Goal: Task Accomplishment & Management: Use online tool/utility

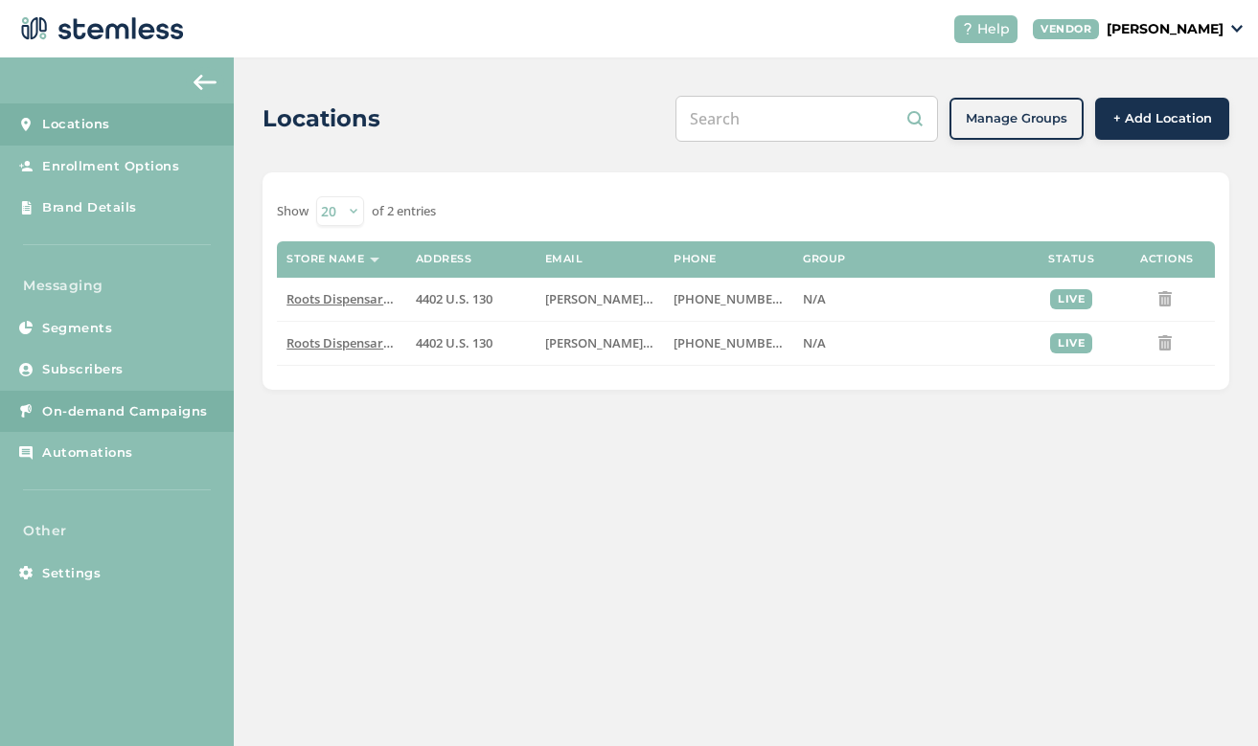
click at [149, 421] on link "On-demand Campaigns" at bounding box center [117, 412] width 234 height 42
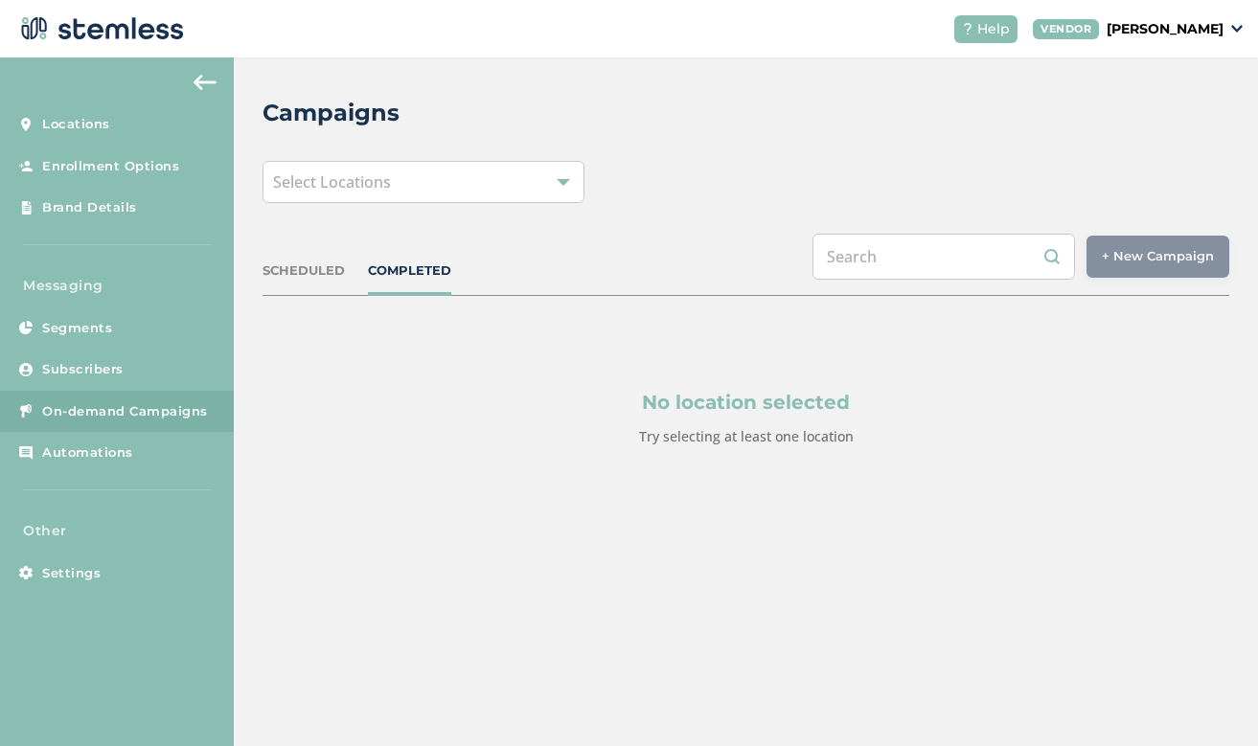
click at [488, 176] on div "Select Locations" at bounding box center [423, 182] width 322 height 42
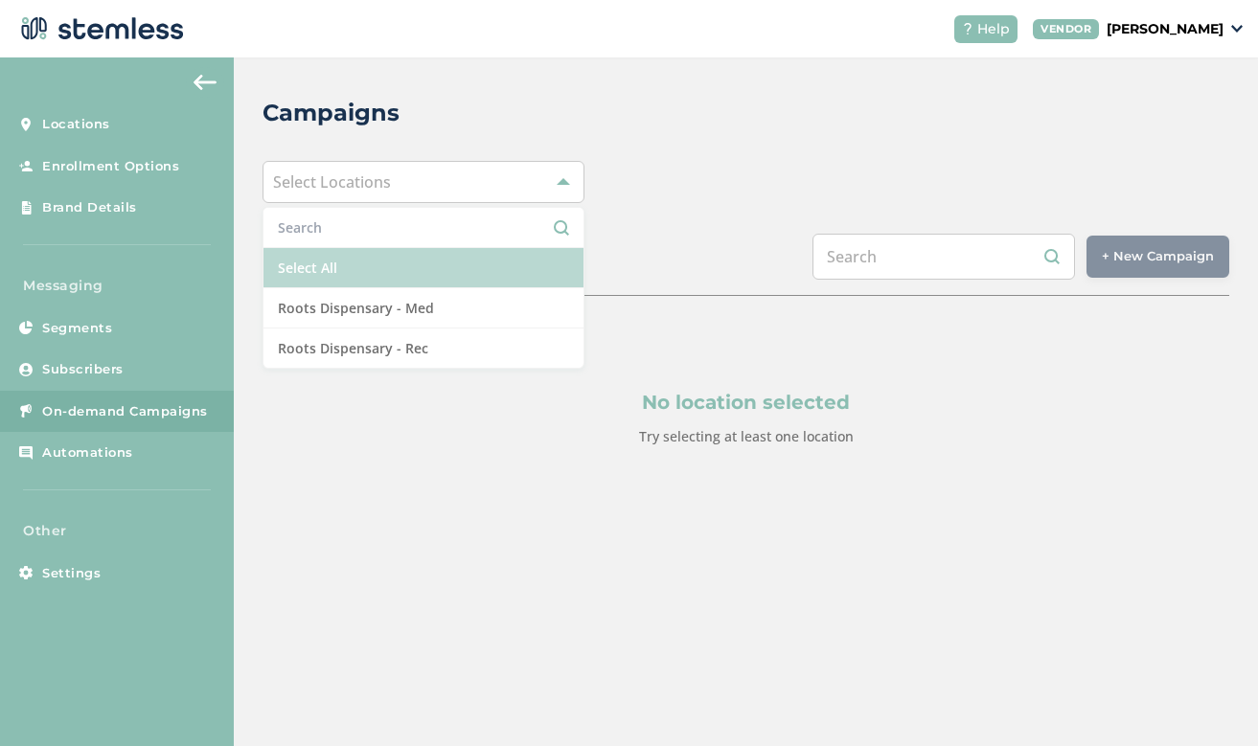
click at [366, 270] on li "Select All" at bounding box center [423, 268] width 320 height 40
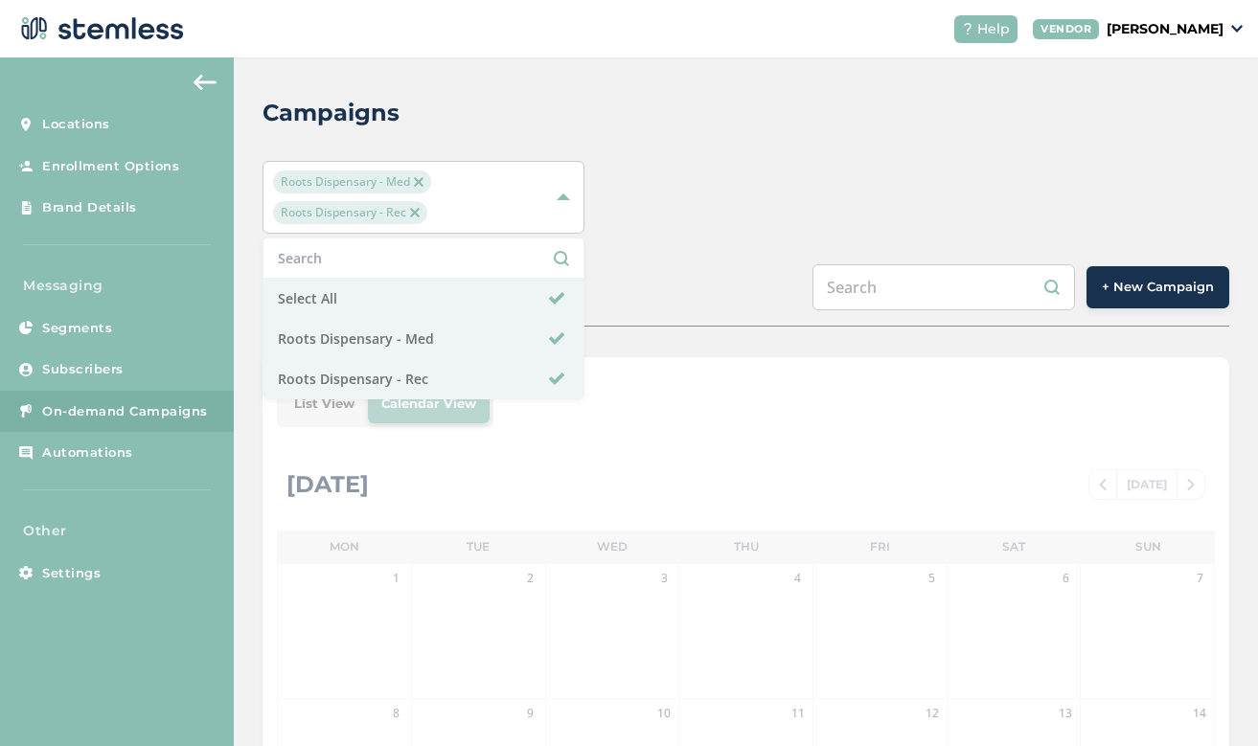
click at [778, 197] on div "Roots Dispensary - Med Roots Dispensary - Rec Select All Roots Dispensary - Med…" at bounding box center [745, 197] width 967 height 73
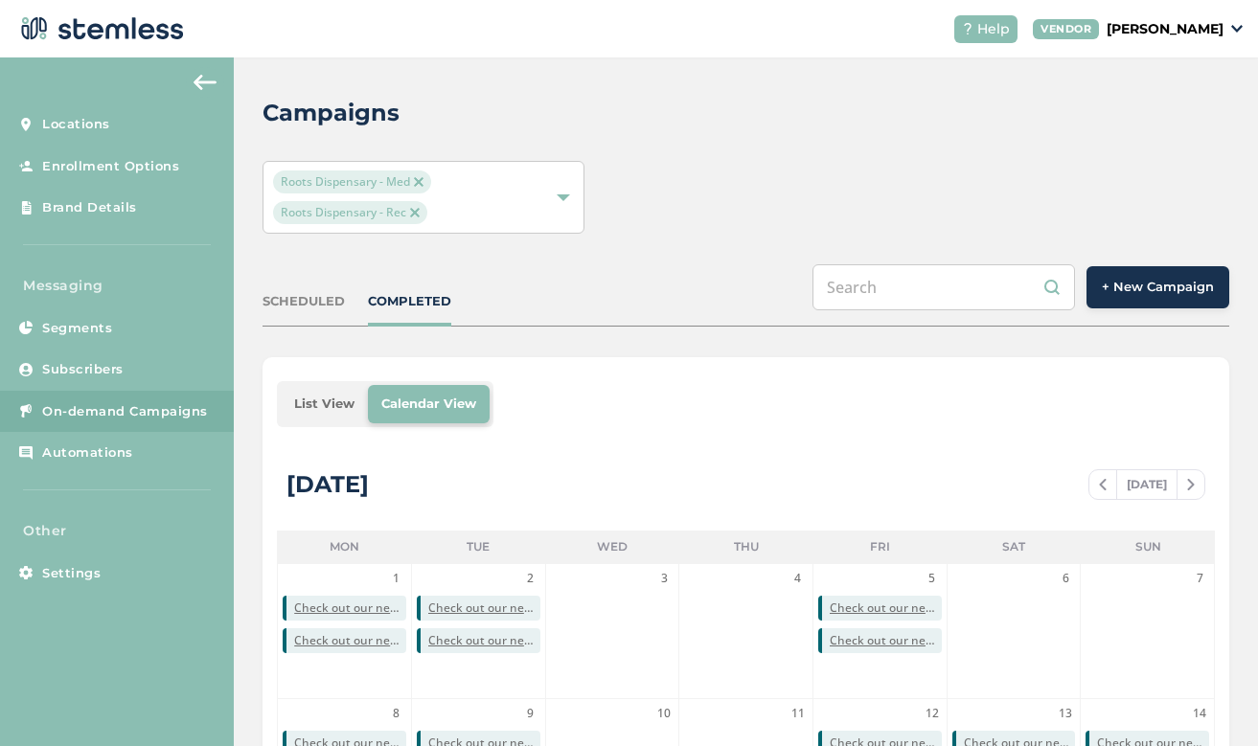
click at [1163, 288] on span "+ New Campaign" at bounding box center [1158, 287] width 112 height 19
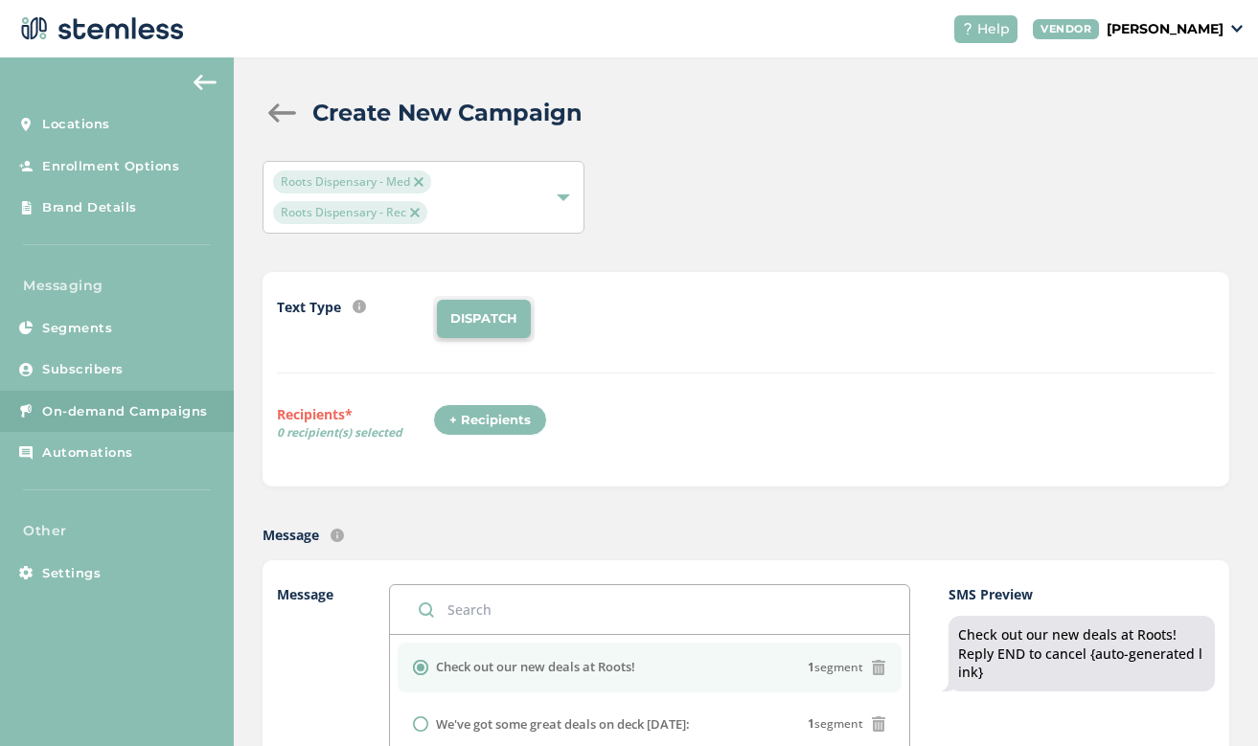
click at [490, 427] on div "+ Recipients" at bounding box center [490, 420] width 114 height 33
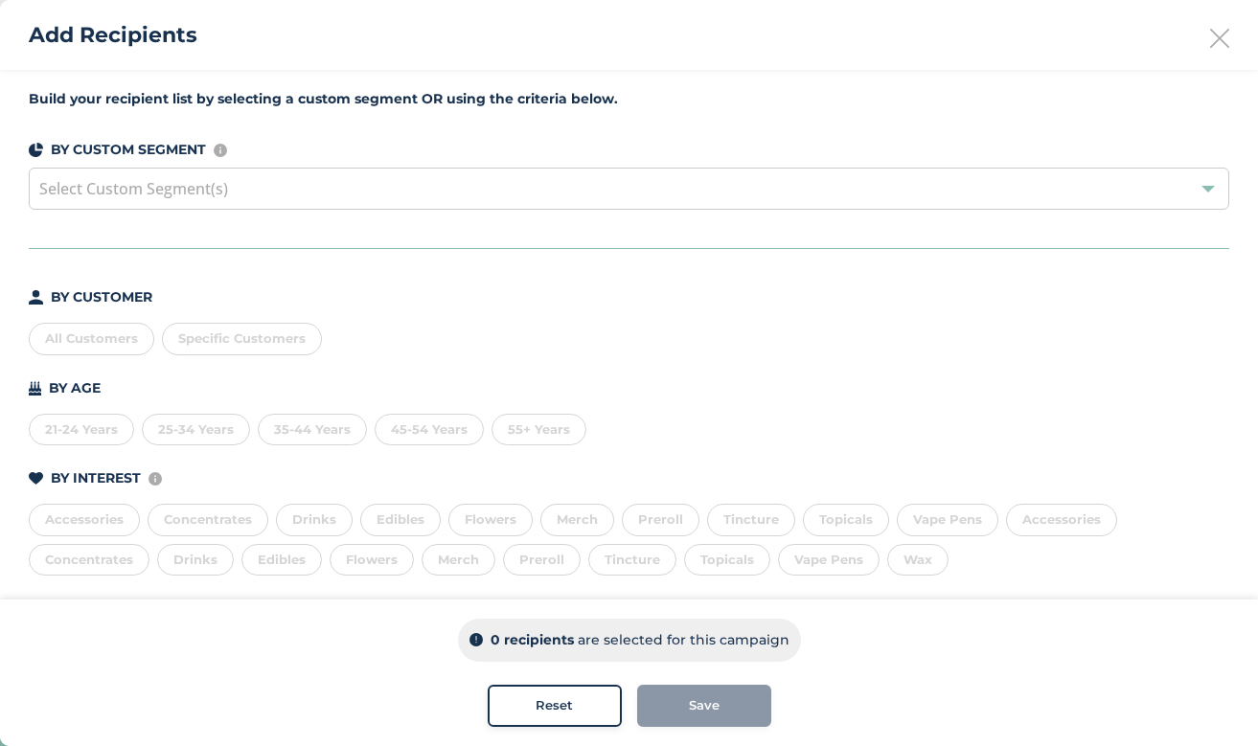
click at [62, 338] on div "All Customers" at bounding box center [91, 339] width 125 height 33
click at [675, 686] on button "Save" at bounding box center [704, 706] width 134 height 42
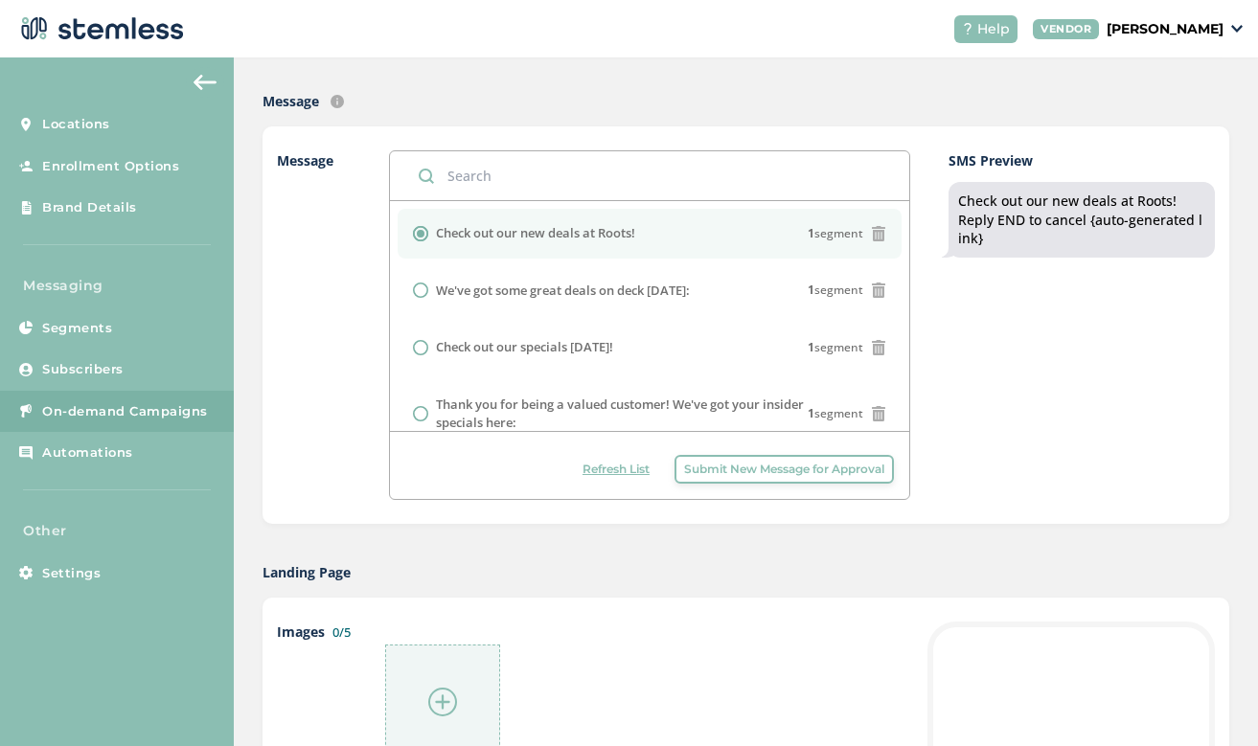
scroll to position [666, 0]
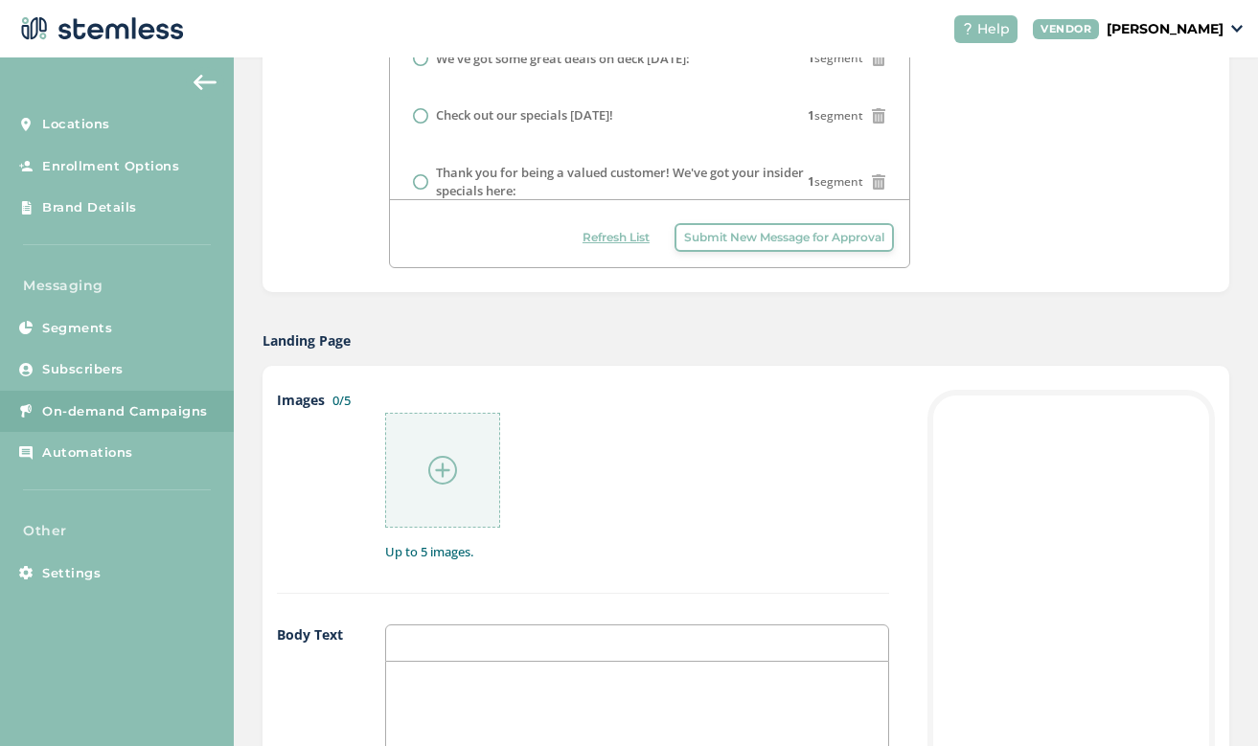
click at [448, 487] on div at bounding box center [442, 470] width 115 height 115
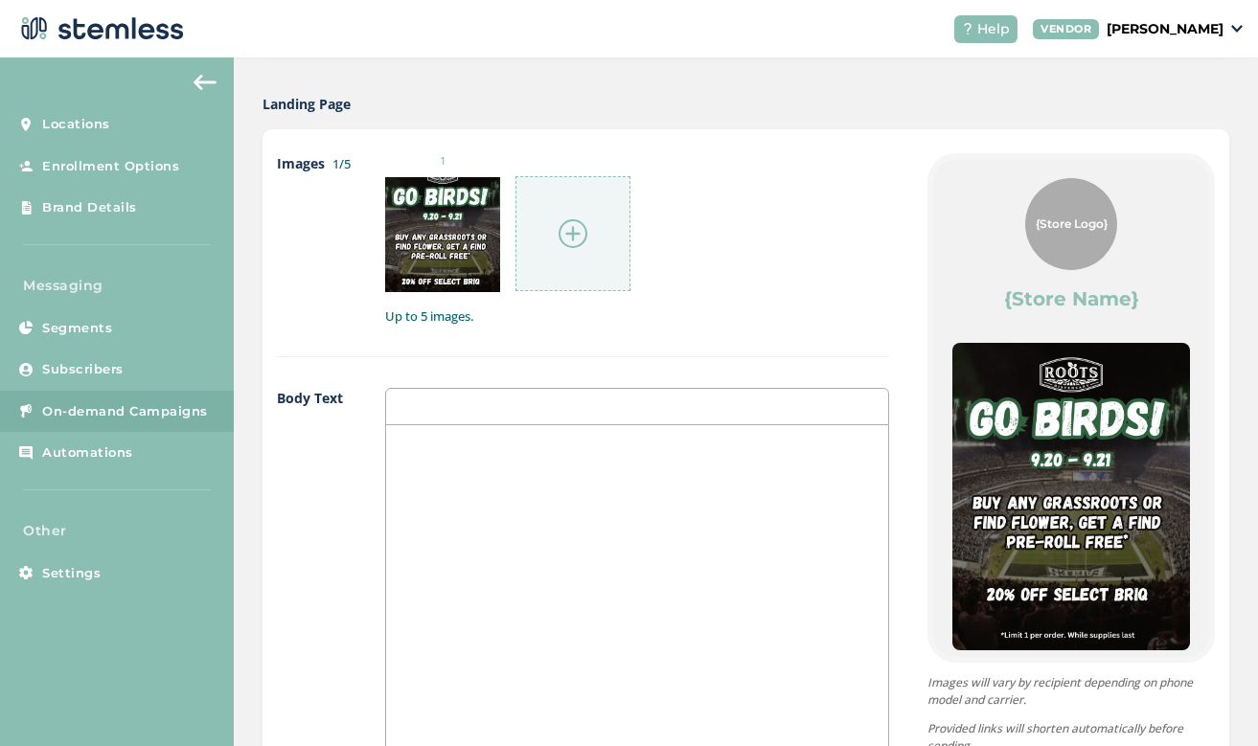
scroll to position [908, 0]
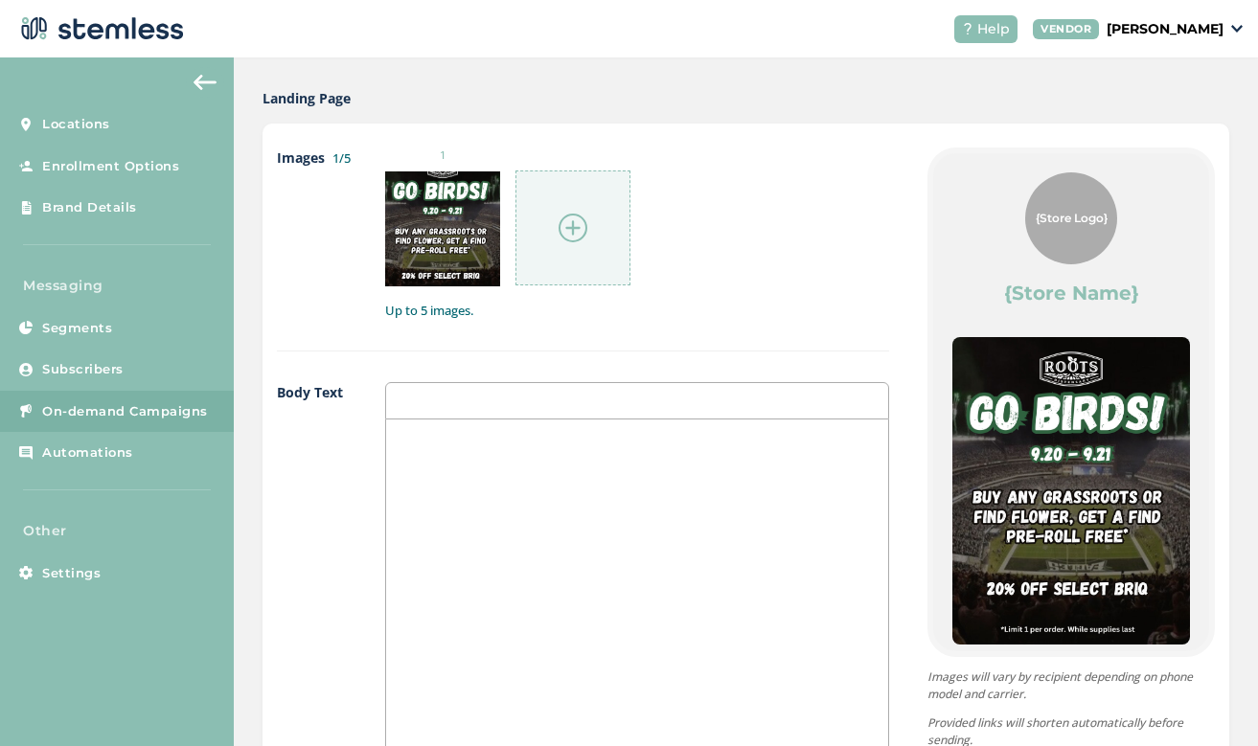
click at [719, 242] on div "1" at bounding box center [637, 217] width 504 height 139
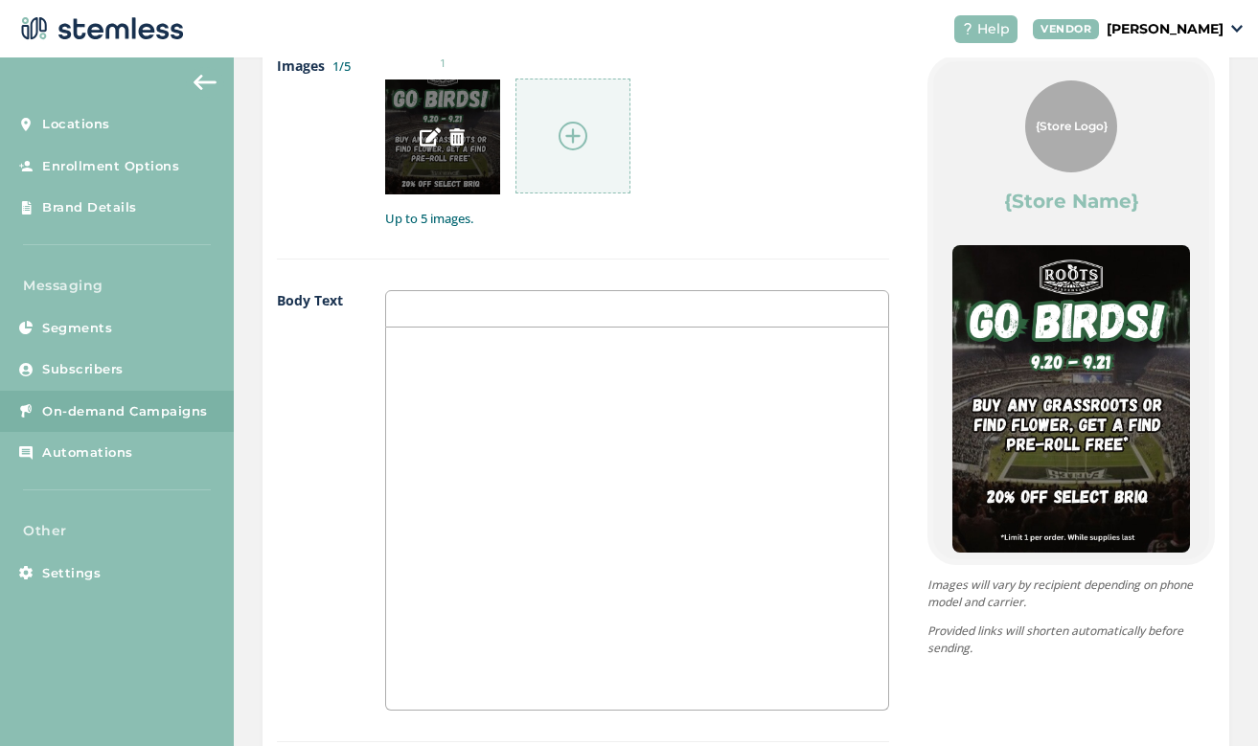
scroll to position [998, 0]
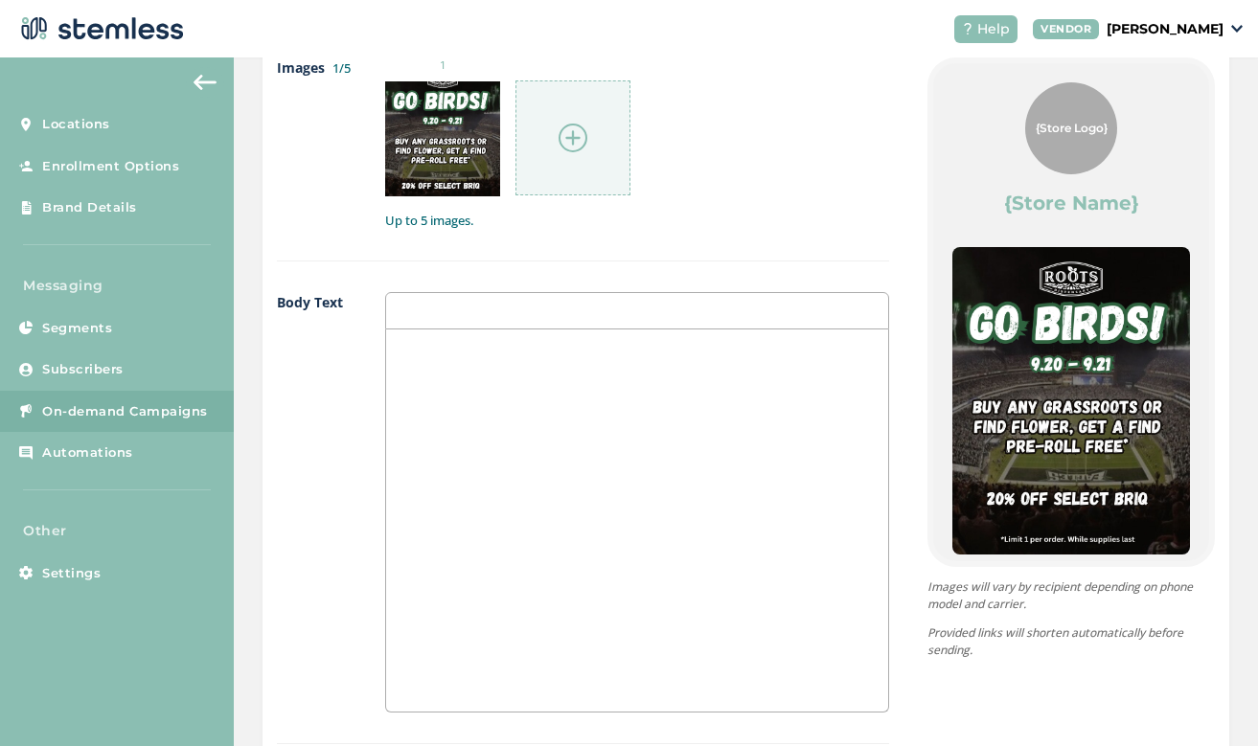
click at [600, 495] on div at bounding box center [637, 521] width 502 height 382
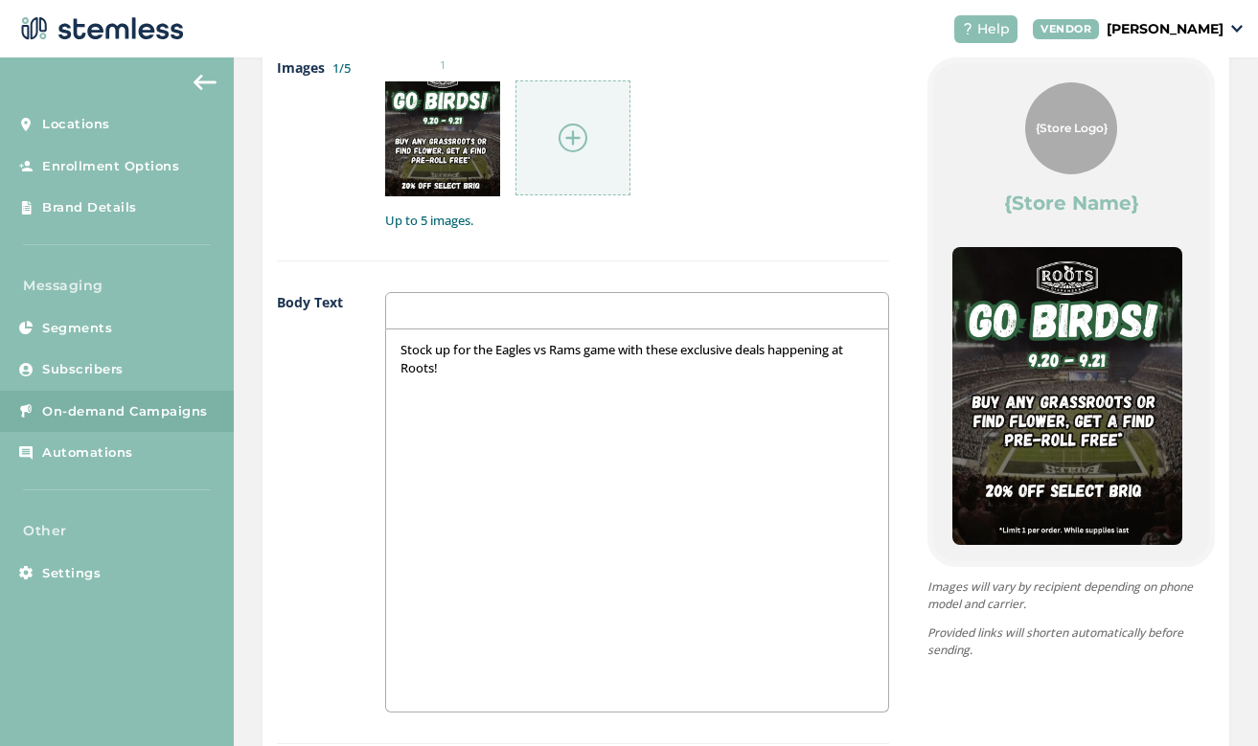
click at [601, 368] on p "Stock up for the Eagles vs Rams game with these exclusive deals happening at Ro…" at bounding box center [636, 358] width 473 height 35
click at [640, 374] on div "Stock up for the Eagles vs Rams game with these exclusive deals happening at Ro…" at bounding box center [637, 521] width 502 height 382
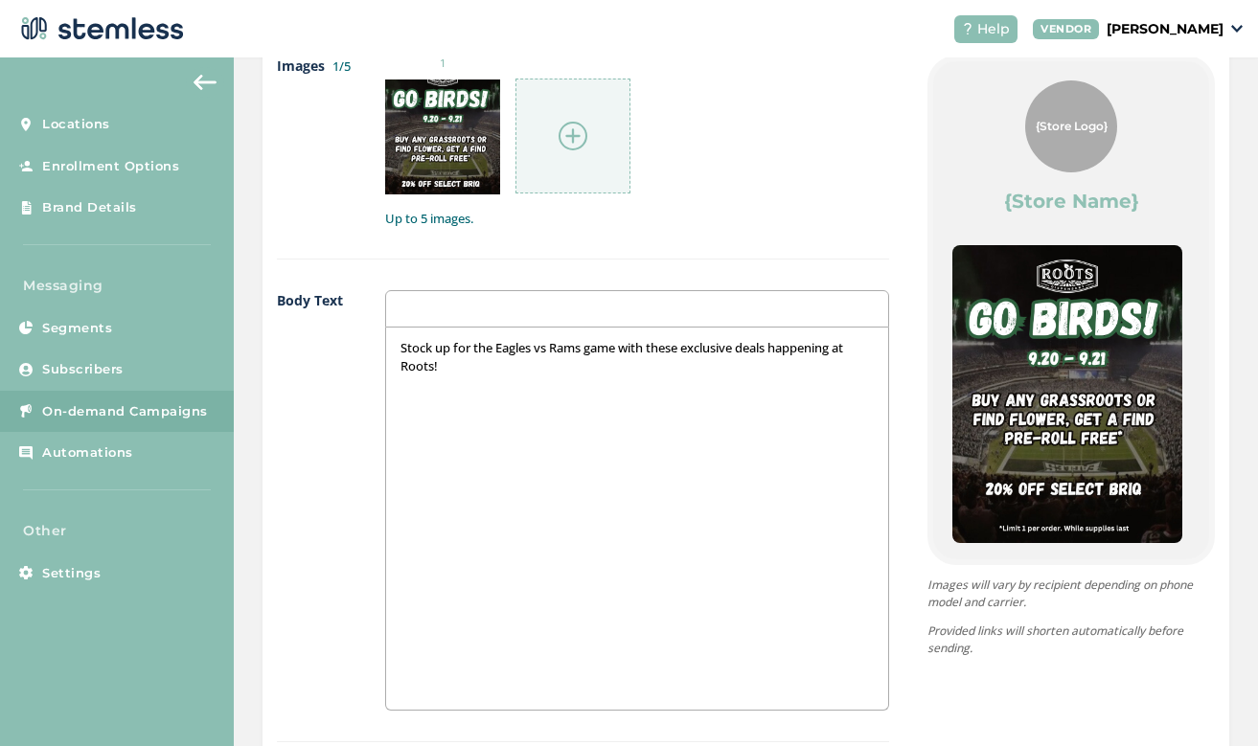
click at [676, 358] on p "Stock up for the Eagles vs Rams game with these exclusive deals happening at Ro…" at bounding box center [636, 356] width 473 height 35
click at [441, 365] on p "Stock up for the Eagles vs Rams game with these exclusive deals happening at Ro…" at bounding box center [636, 356] width 473 height 35
click at [535, 360] on p "Stock up for the Eagles vs Rams game with these exclusive deals happening at Ro…" at bounding box center [636, 356] width 473 height 35
click at [470, 364] on p "Stock up for the Eagles vs Rams game with these exclusive deals happening at Ro…" at bounding box center [636, 356] width 473 height 35
click at [464, 362] on p "Stock up for the Eagles vs Rams game with these exclusive deals happening at Ro…" at bounding box center [636, 356] width 473 height 35
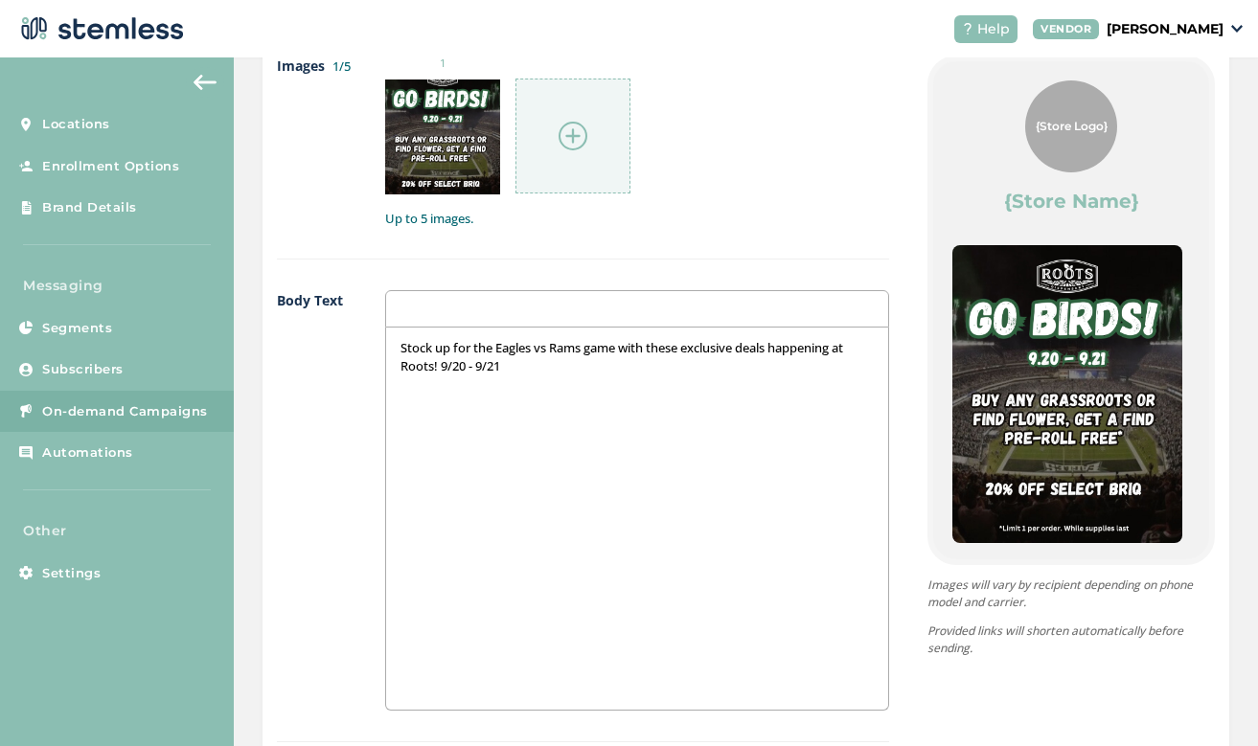
click at [539, 362] on p "Stock up for the Eagles vs Rams game with these exclusive deals happening at Ro…" at bounding box center [636, 356] width 473 height 35
click at [438, 361] on p "Stock up for the Eagles vs Rams game with these exclusive deals happening at Ro…" at bounding box center [636, 356] width 473 height 35
click at [490, 397] on p "9/20 - 9/21" at bounding box center [636, 401] width 473 height 17
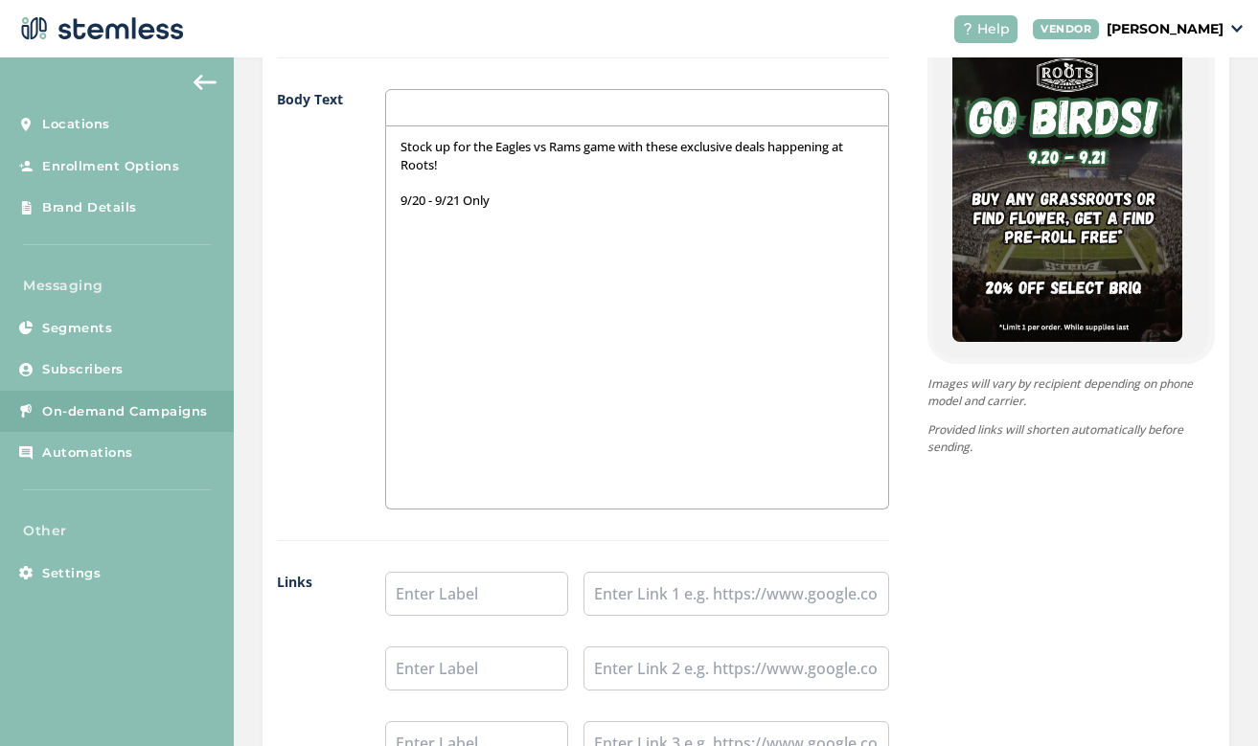
scroll to position [1213, 0]
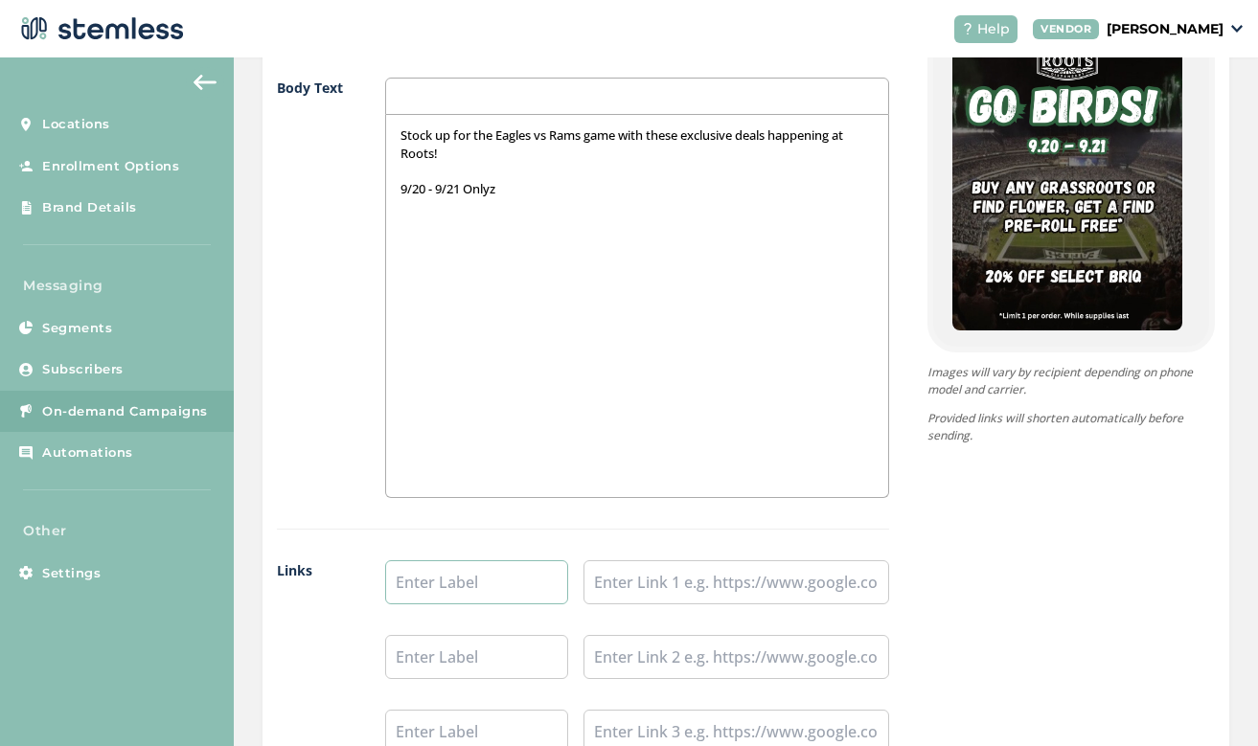
click at [512, 587] on input "text" at bounding box center [476, 582] width 183 height 44
click at [594, 243] on div "Stock up for the Eagles vs Rams game with these exclusive deals happening at Ro…" at bounding box center [637, 306] width 502 height 382
click at [471, 587] on input "S" at bounding box center [476, 582] width 183 height 44
type input "Shop Rec"
type input "Shop Med"
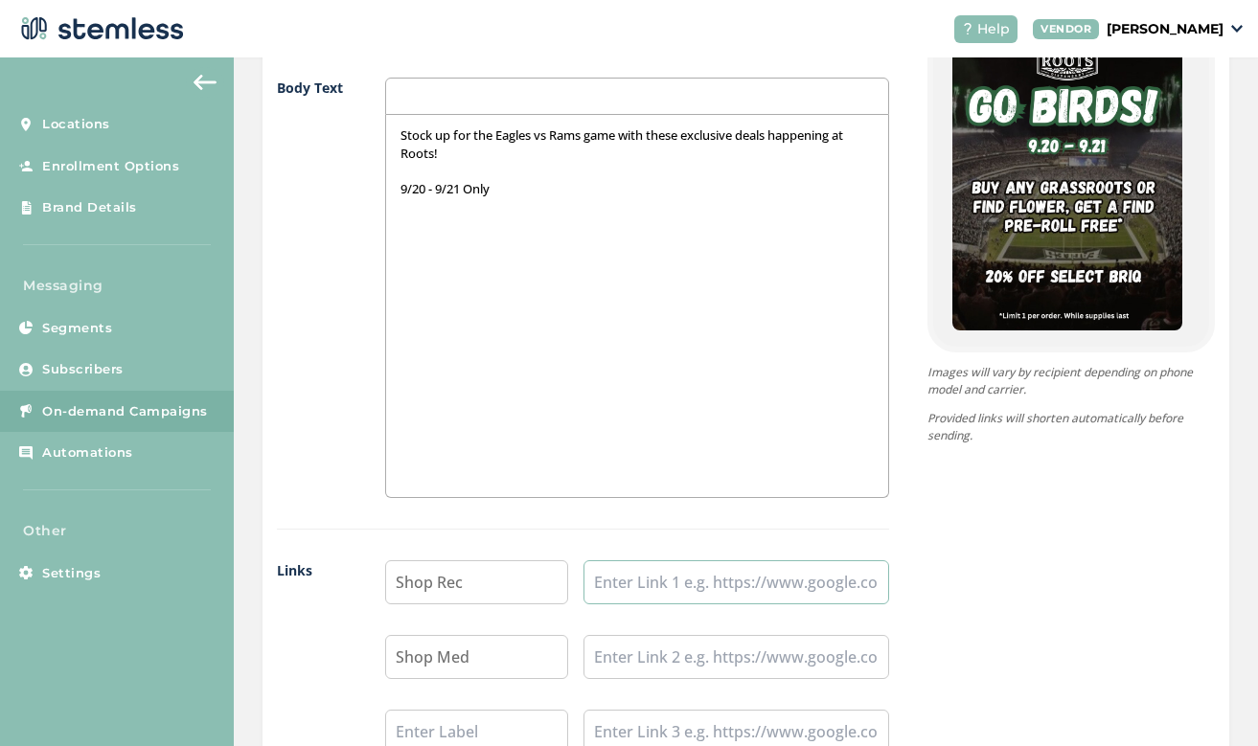
click at [665, 575] on input "text" at bounding box center [736, 582] width 306 height 44
paste input "[DATE] [DATE] [DATE] [DATE] [DATE] [DATE] [DATE] 9-9p 9-9p 9-9p 9-9p 9-10p 9-10…"
type input "[DATE] [DATE] [DATE] [DATE] [DATE] [DATE] [DATE] 9-9p 9-9p 9-9p 9-9p 9-10p 9-10…"
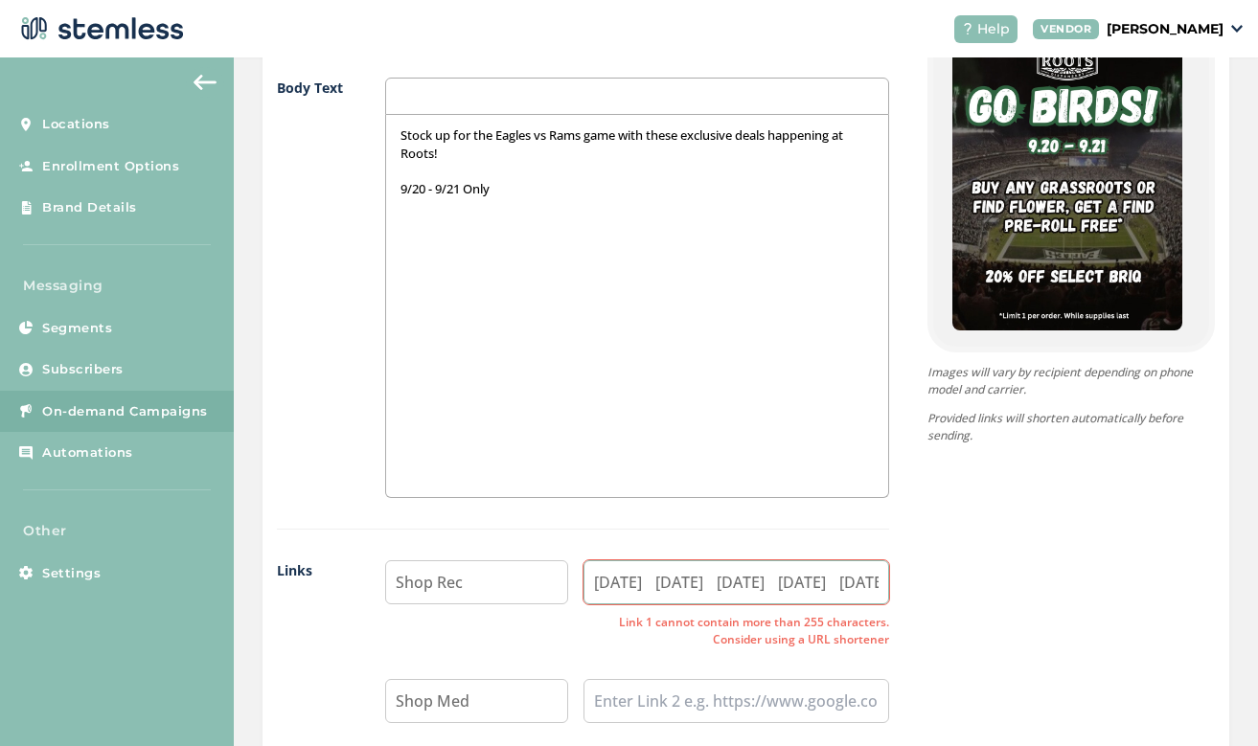
click at [769, 579] on input "[DATE] [DATE] [DATE] [DATE] [DATE] [DATE] [DATE] 9-9p 9-9p 9-9p 9-9p 9-10p 9-10…" at bounding box center [736, 582] width 306 height 44
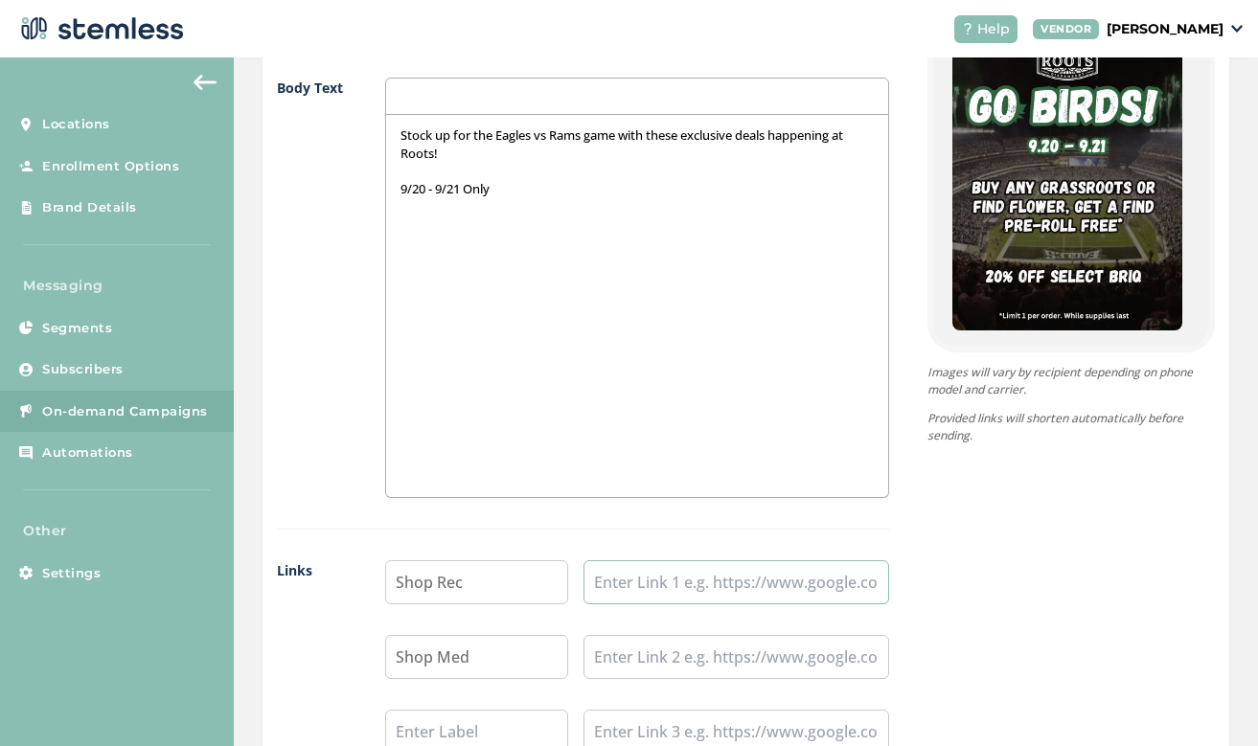
paste input "[URL][DOMAIN_NAME]"
type input "[URL][DOMAIN_NAME]"
click at [642, 651] on input "text" at bounding box center [736, 657] width 306 height 44
paste input "[URL][DOMAIN_NAME]"
type input "[URL][DOMAIN_NAME]"
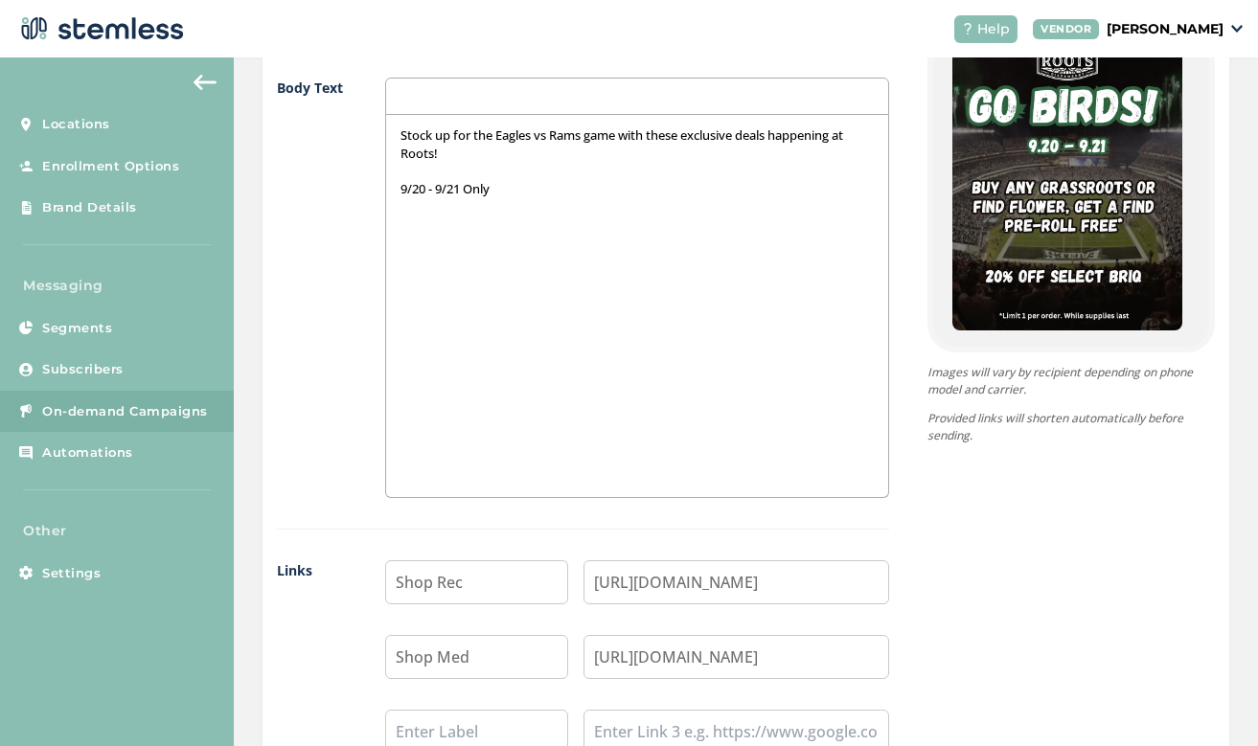
click at [974, 565] on div "{Store Logo} {Store Name} Stock up for the Eagles vs Rams game with these exclu…" at bounding box center [1052, 314] width 326 height 942
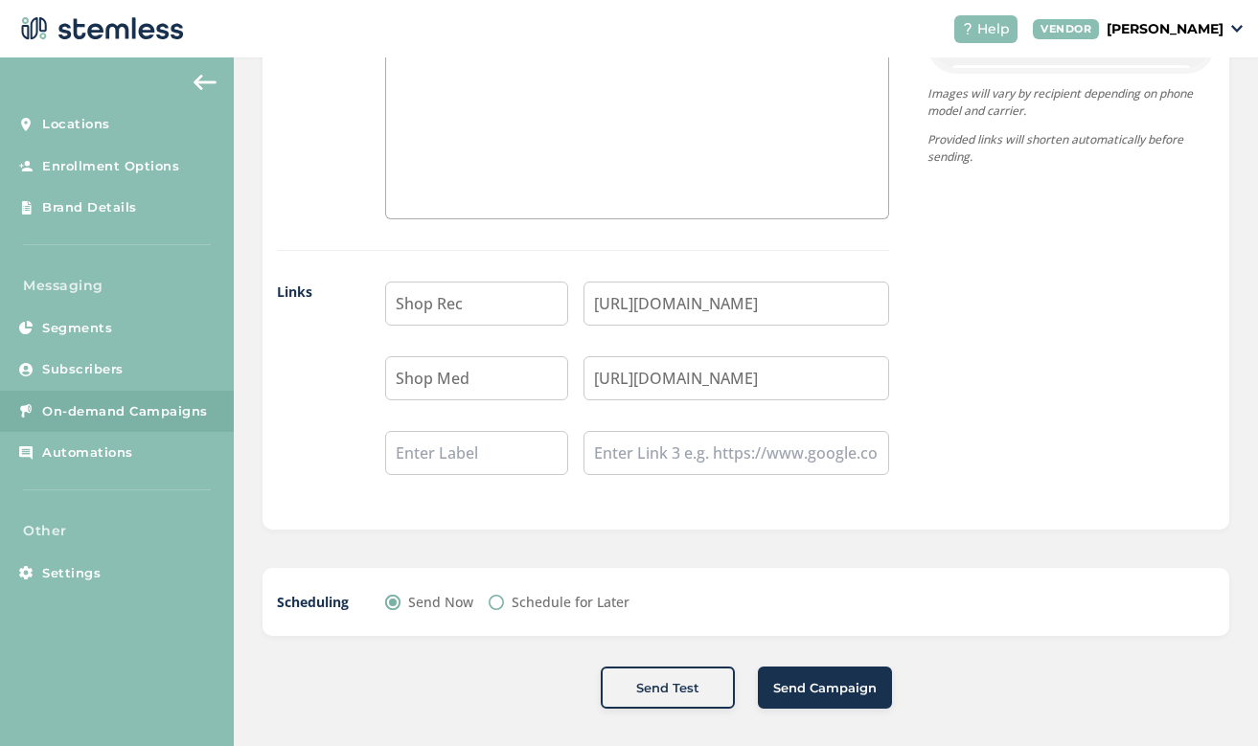
scroll to position [1491, 0]
click at [833, 682] on span "Send Campaign" at bounding box center [824, 689] width 103 height 19
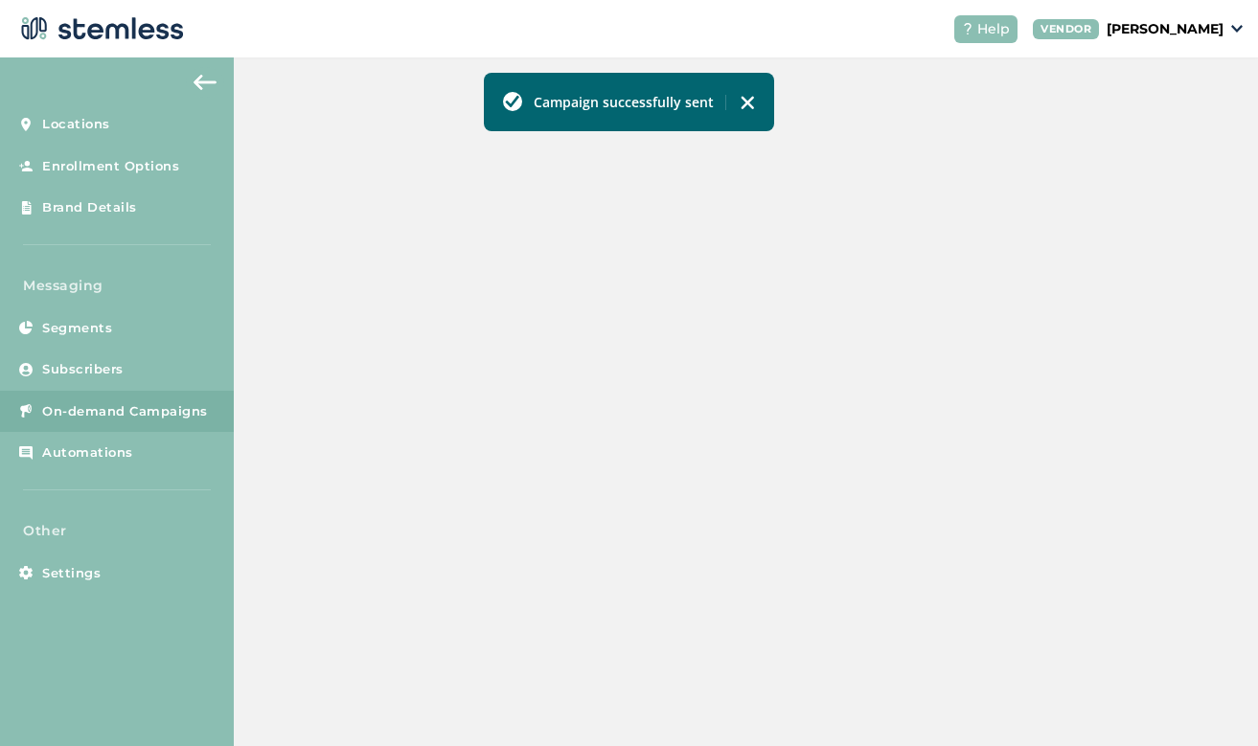
scroll to position [555, 0]
